Goal: Task Accomplishment & Management: Complete application form

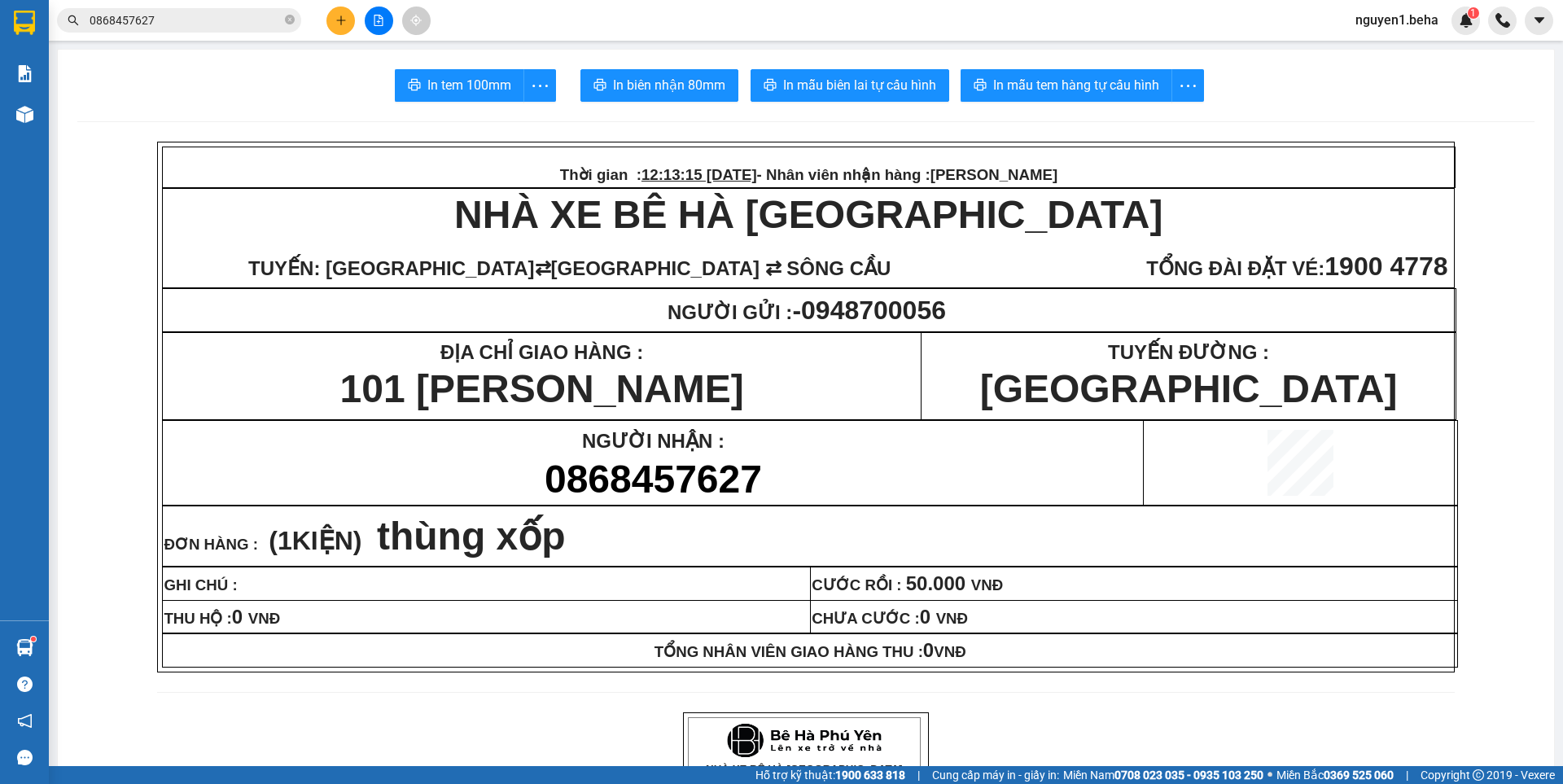
click at [197, 27] on input "0868457627" at bounding box center [185, 21] width 192 height 18
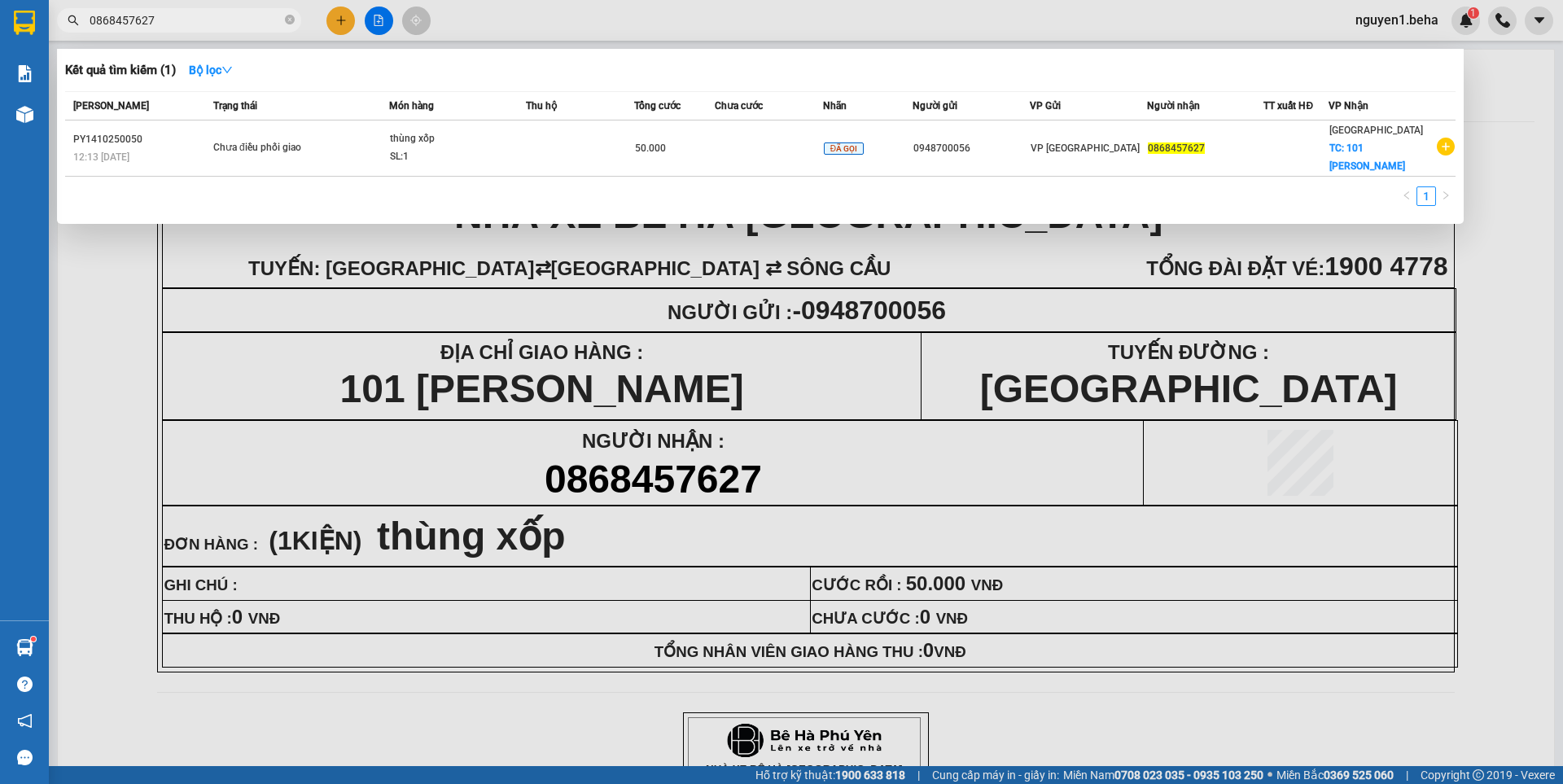
click at [187, 19] on input "0868457627" at bounding box center [185, 21] width 192 height 18
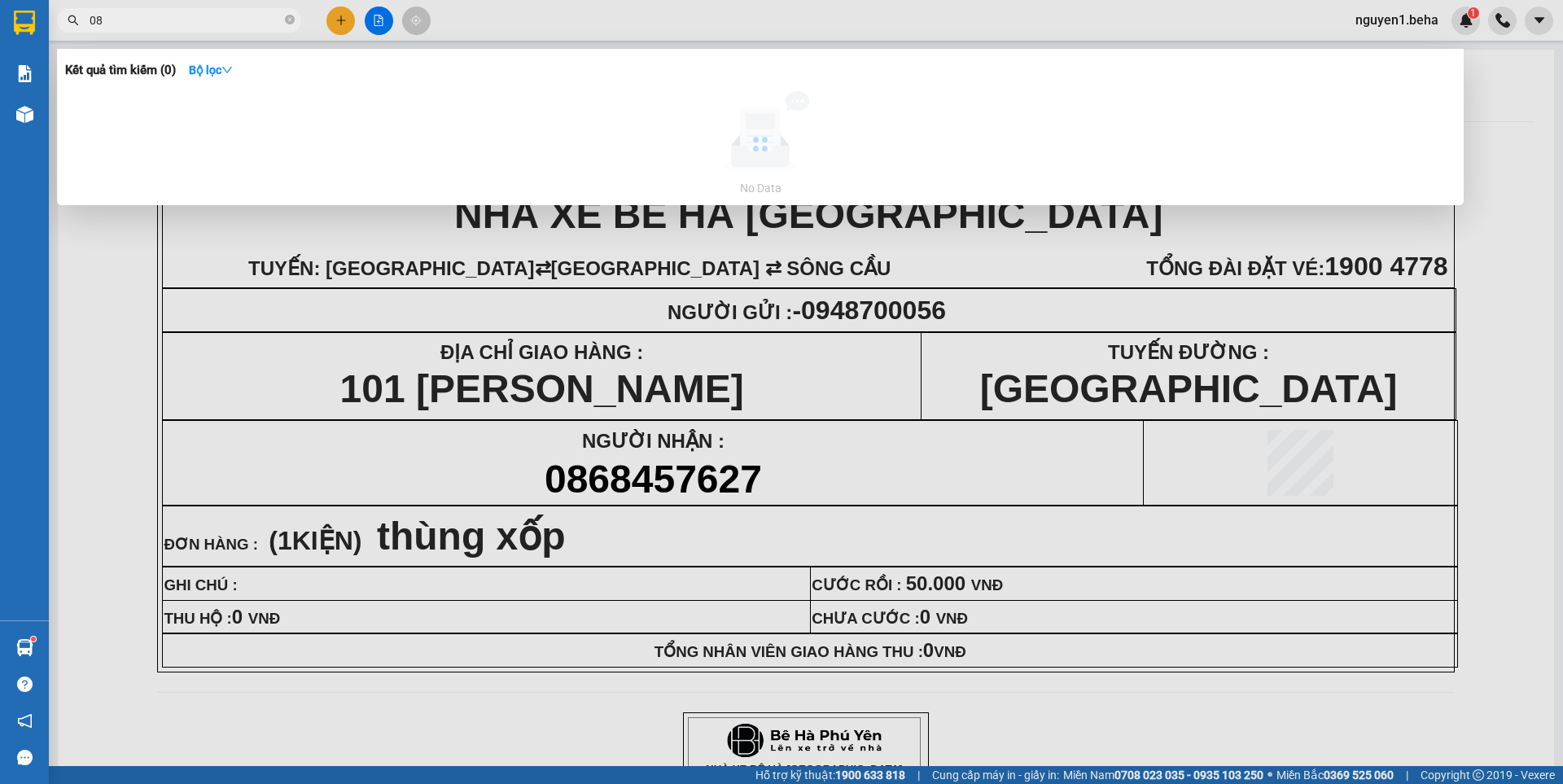
type input "0"
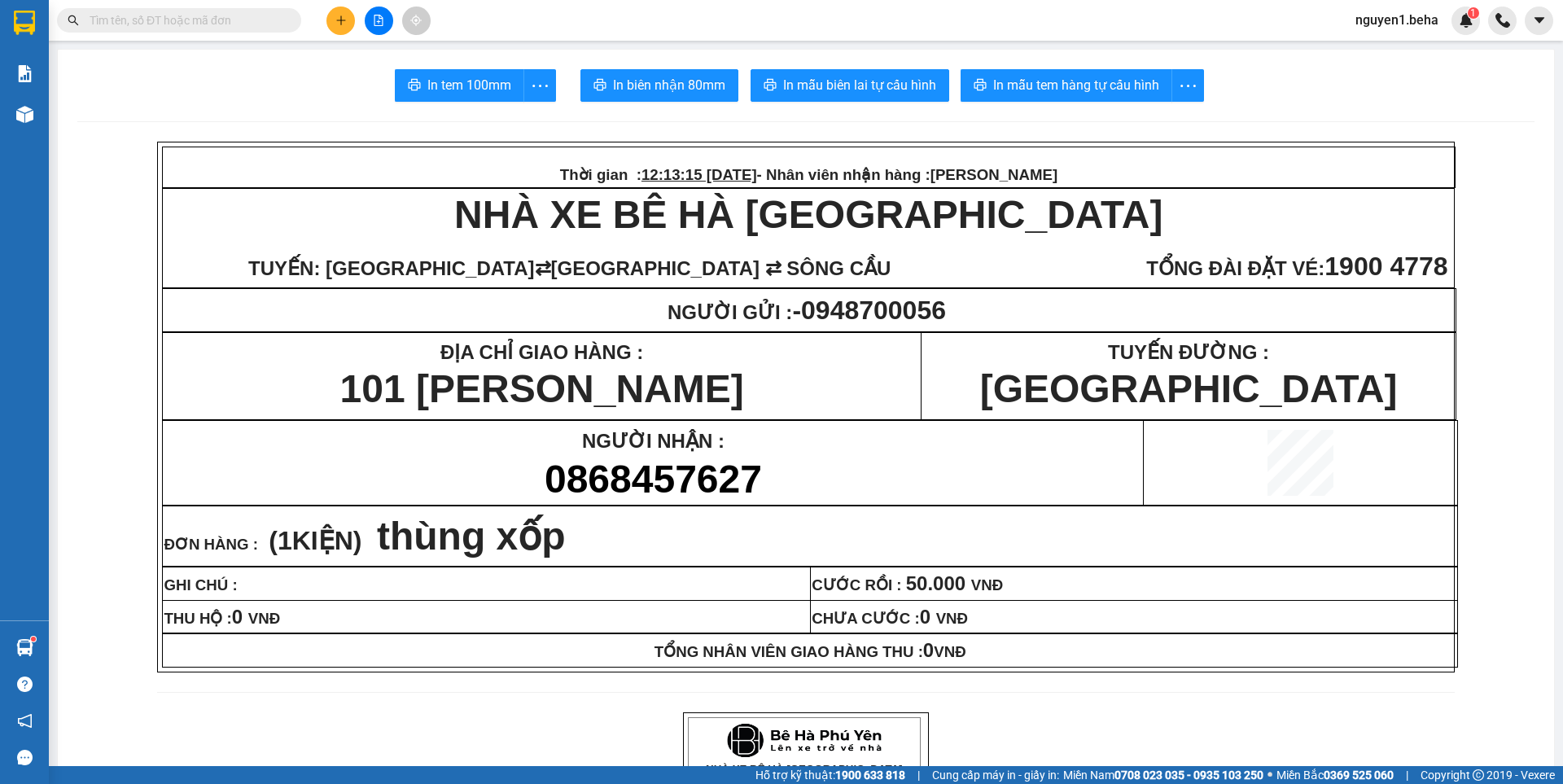
type input "0"
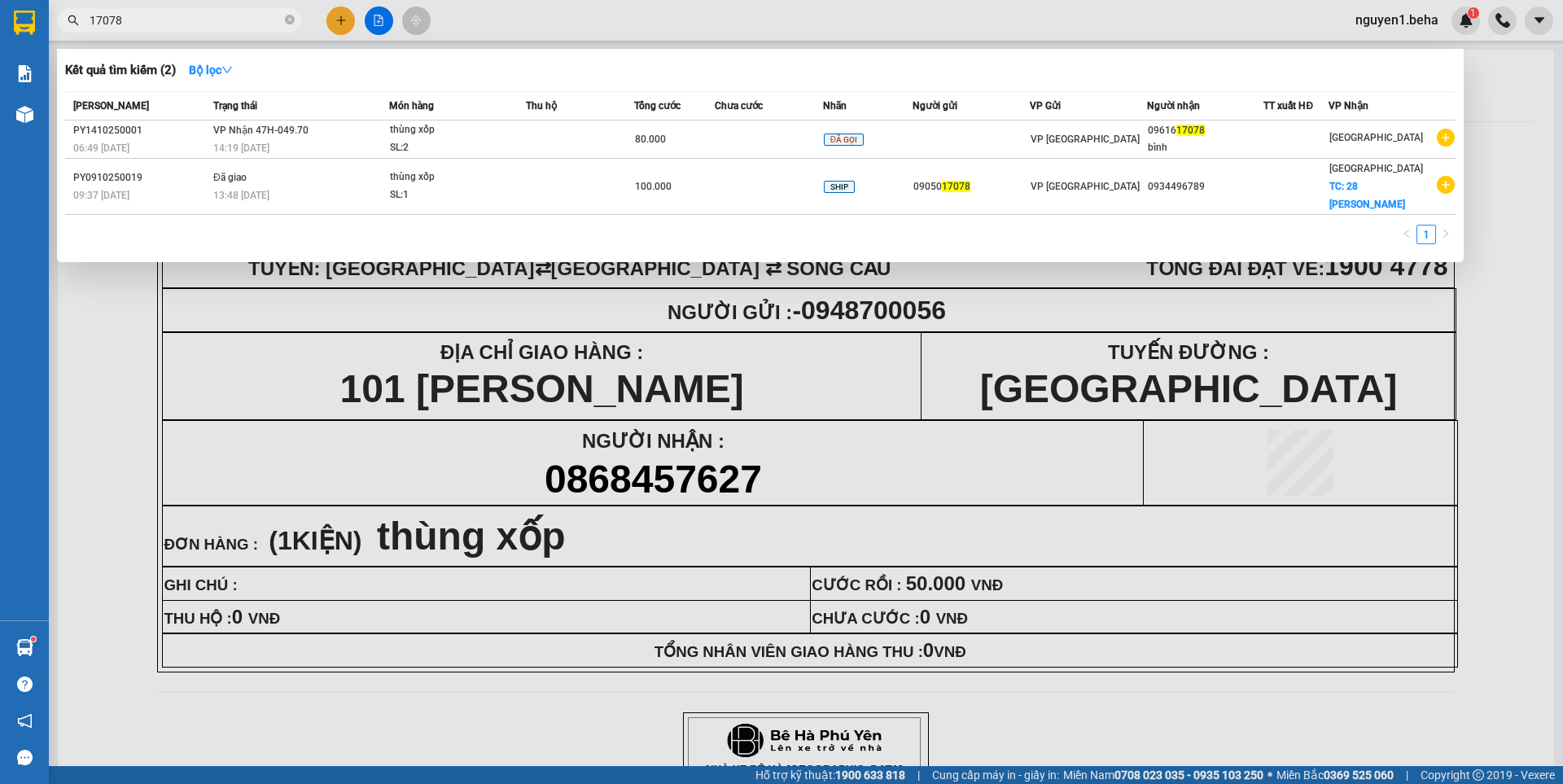
click at [244, 23] on input "17078" at bounding box center [185, 21] width 192 height 18
click at [244, 23] on input "7" at bounding box center [185, 21] width 192 height 18
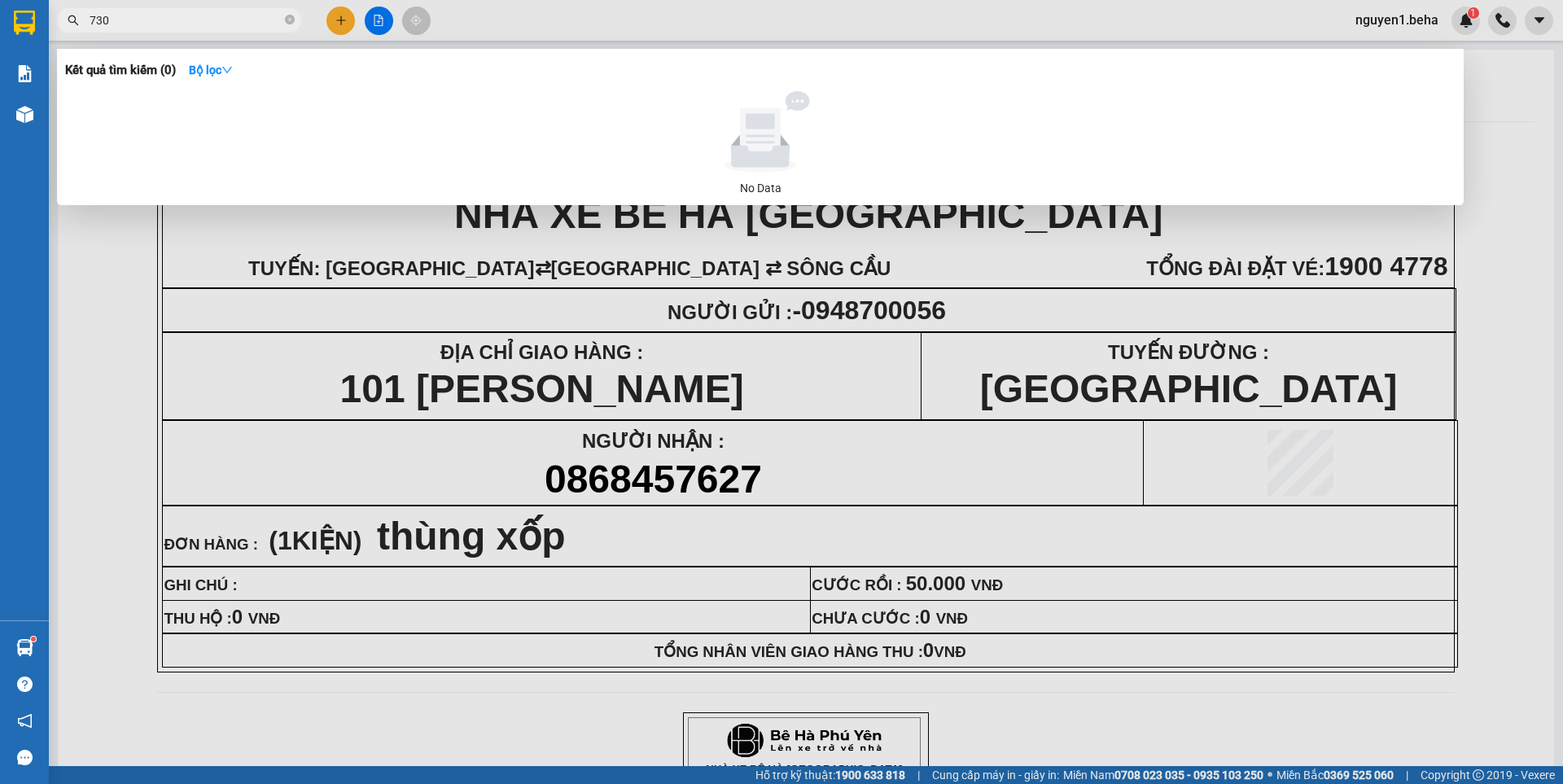
click at [201, 23] on input "730" at bounding box center [185, 21] width 192 height 18
type input "730"
click at [155, 18] on input "730" at bounding box center [185, 21] width 192 height 18
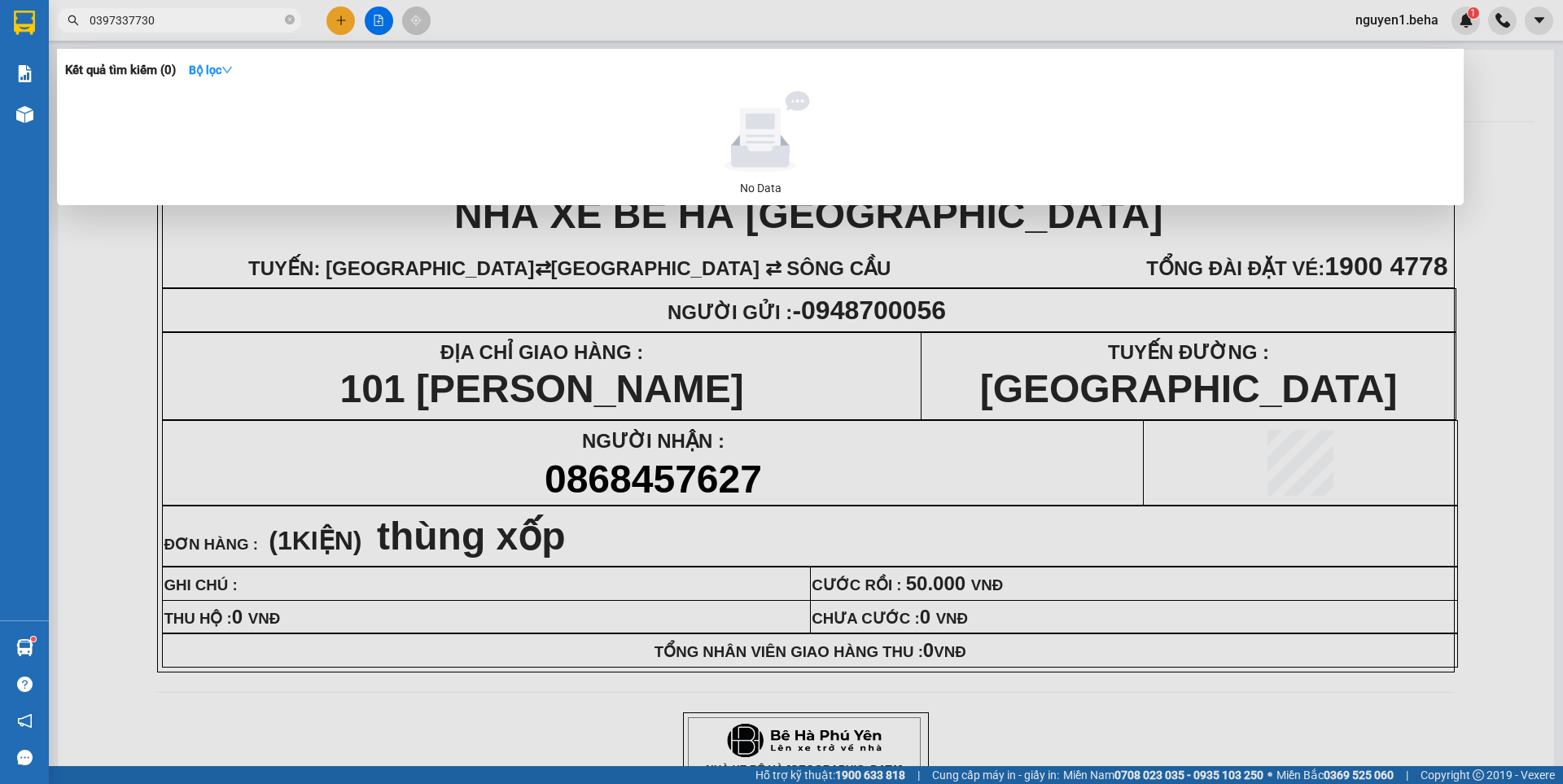
click at [228, 21] on input "0397337730" at bounding box center [185, 21] width 192 height 18
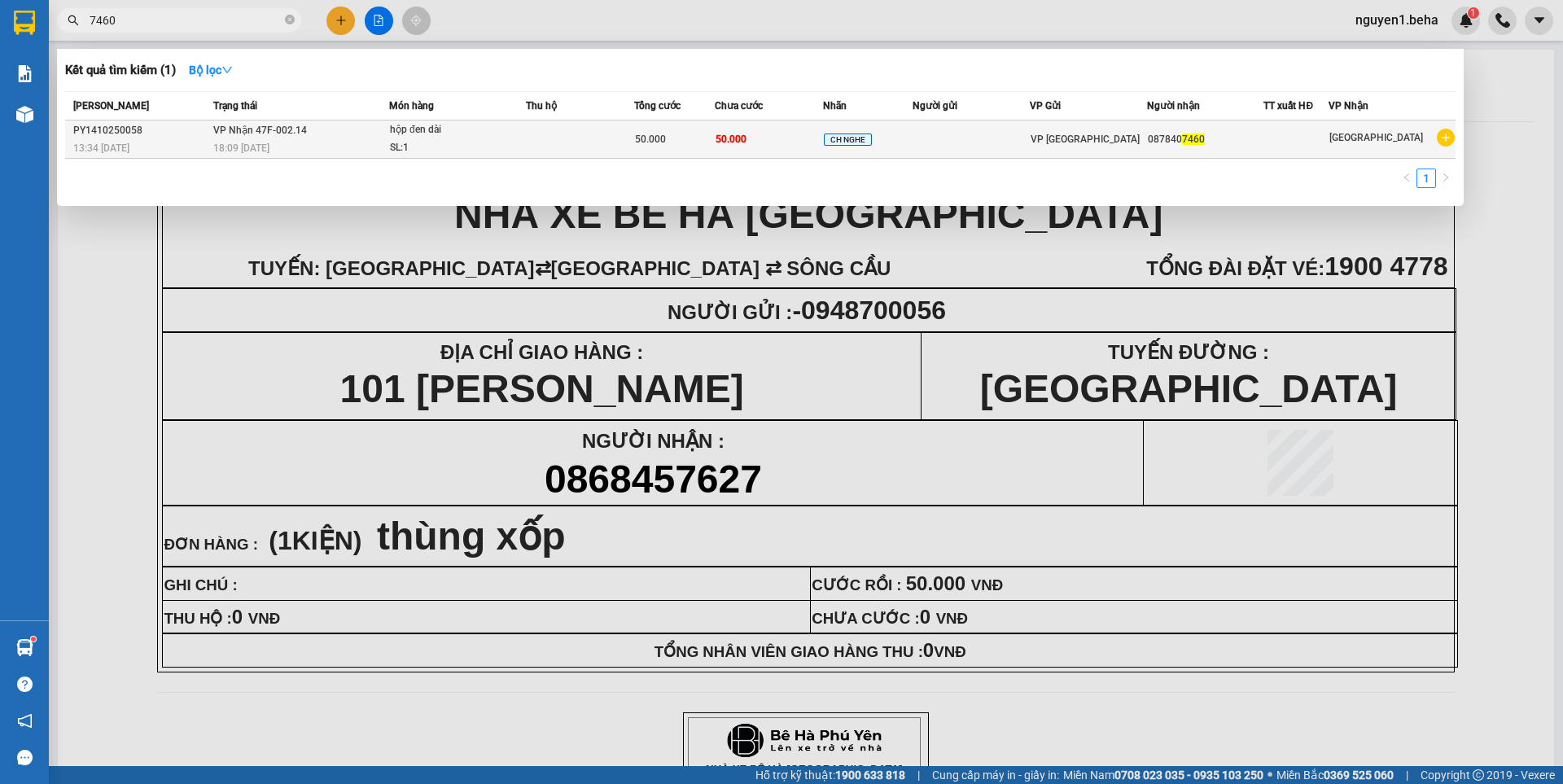
type input "7460"
click at [595, 147] on td at bounding box center [580, 139] width 108 height 38
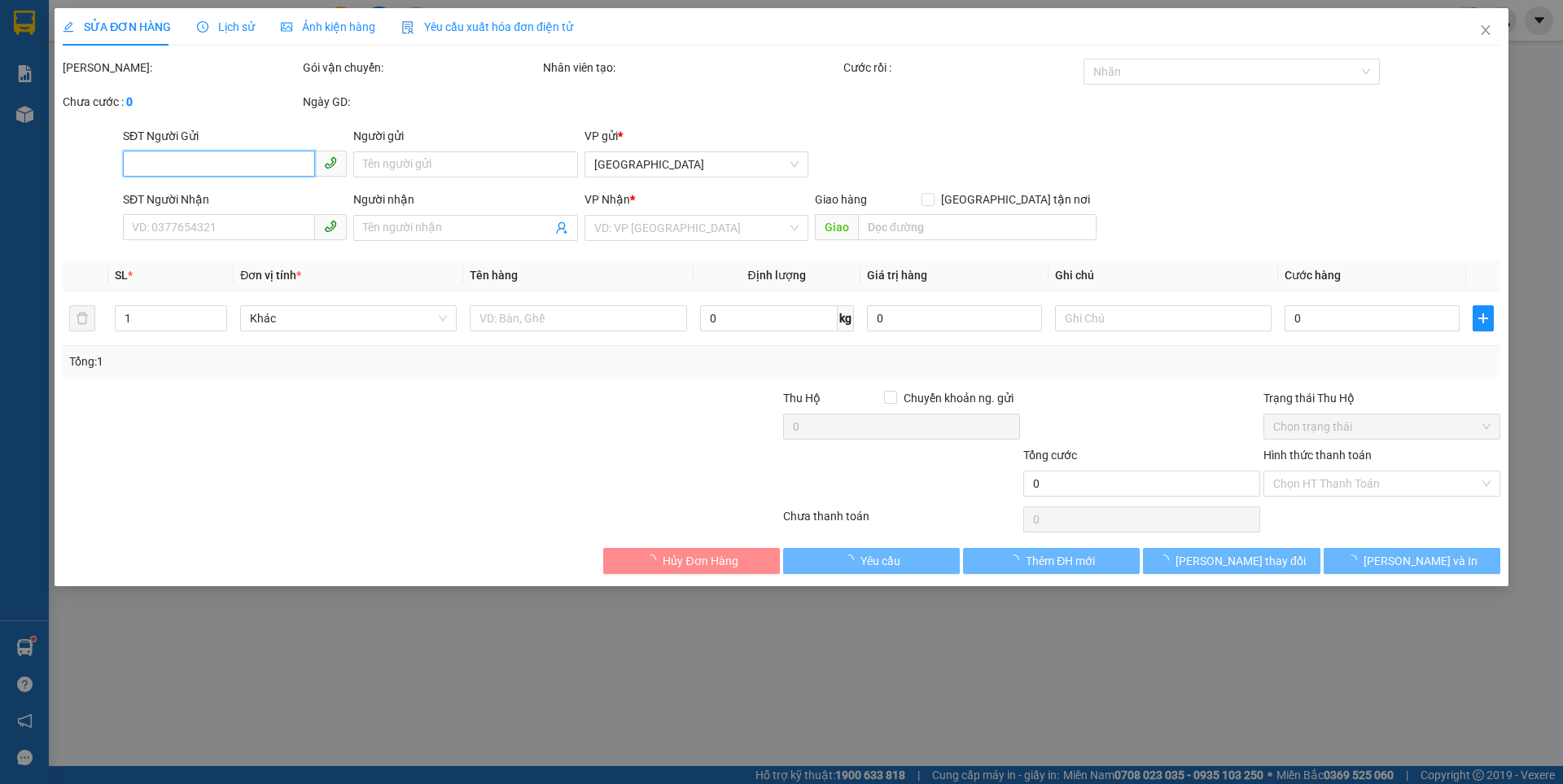
type input "0878407460"
type input "50.000"
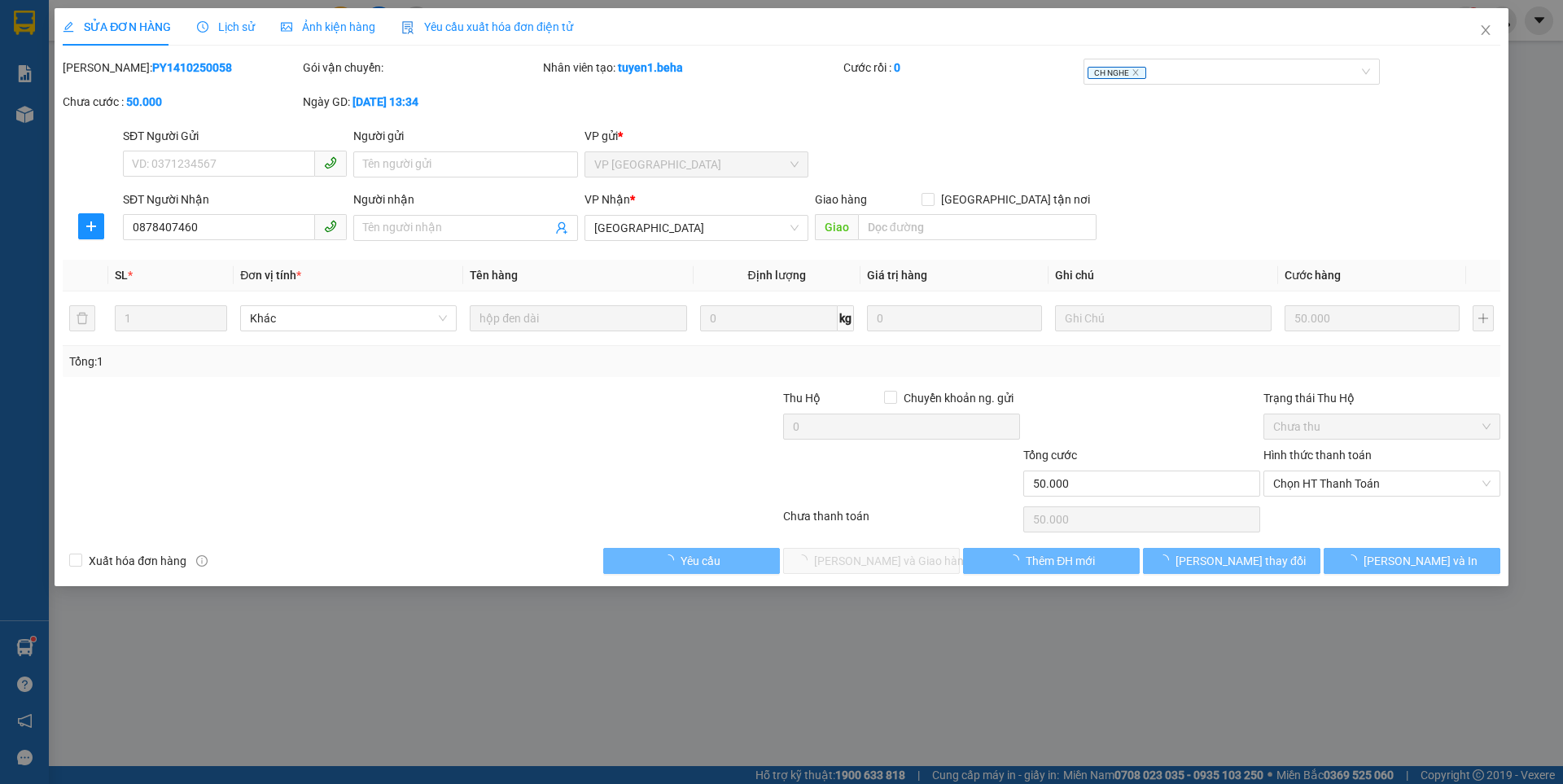
click at [346, 22] on span "Ảnh kiện hàng" at bounding box center [328, 27] width 95 height 13
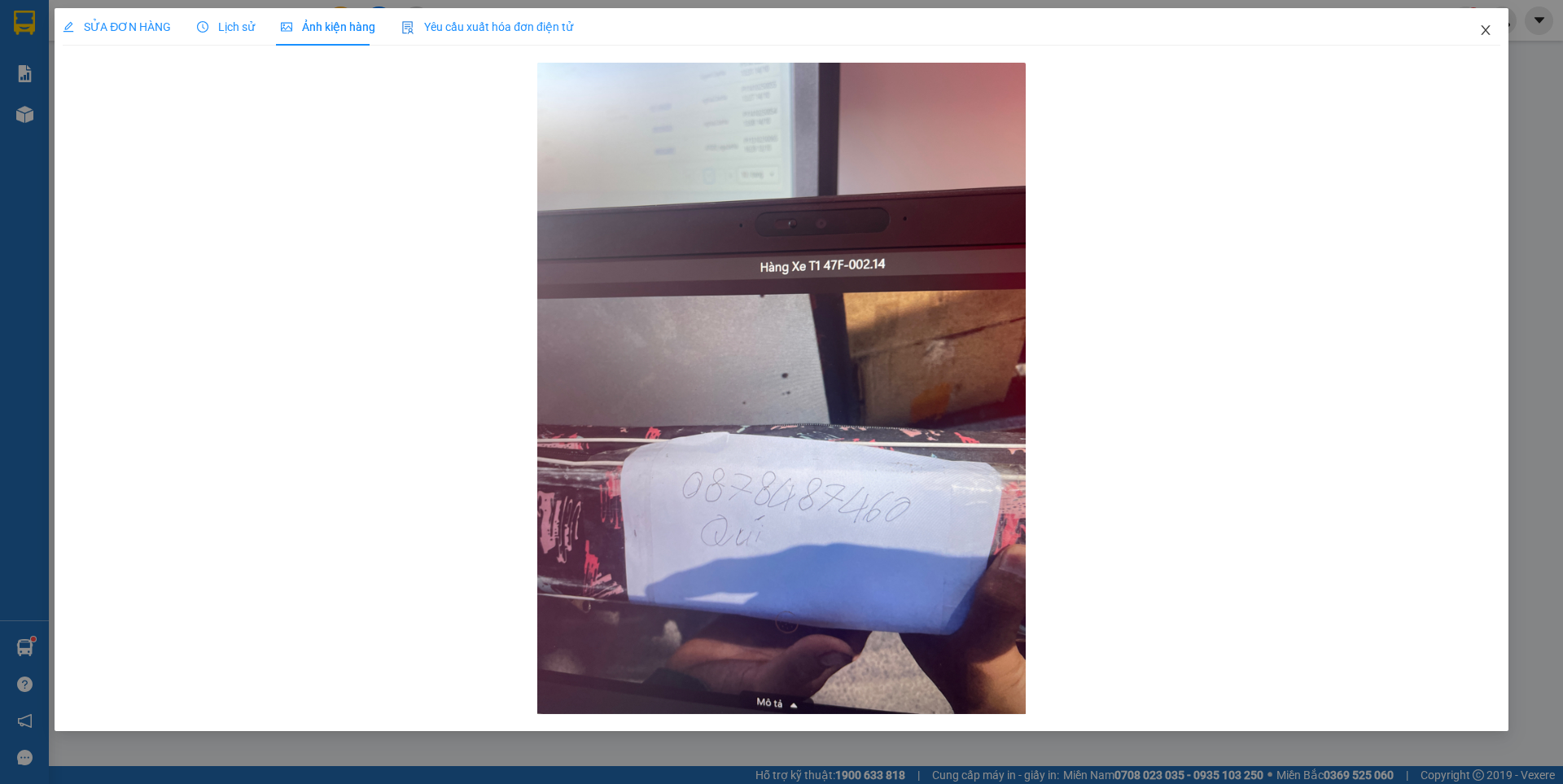
click at [1484, 26] on icon "close" at bounding box center [1485, 29] width 13 height 13
